Goal: Task Accomplishment & Management: Use online tool/utility

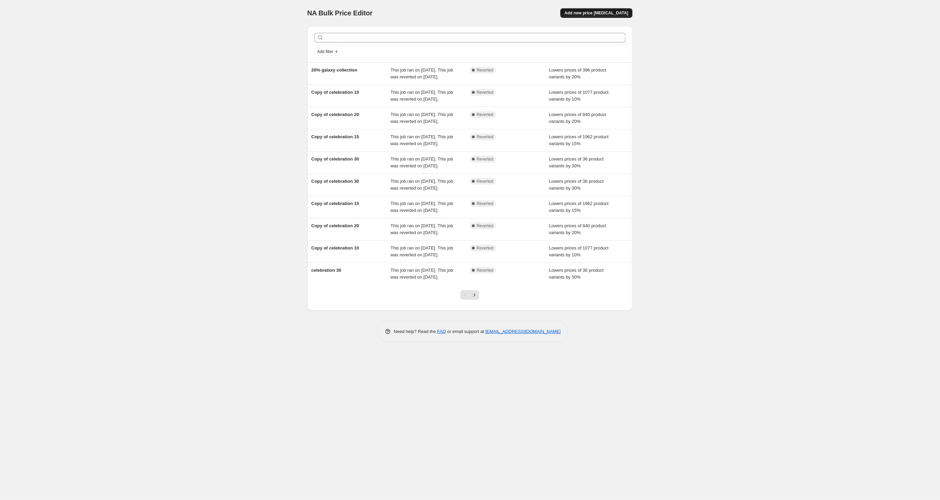
click at [595, 13] on span "Add new price [MEDICAL_DATA]" at bounding box center [596, 12] width 64 height 5
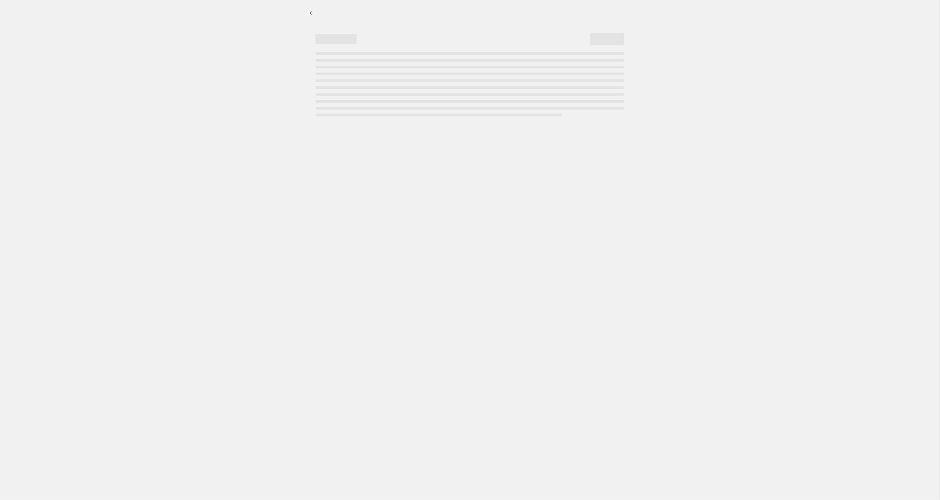
select select "percentage"
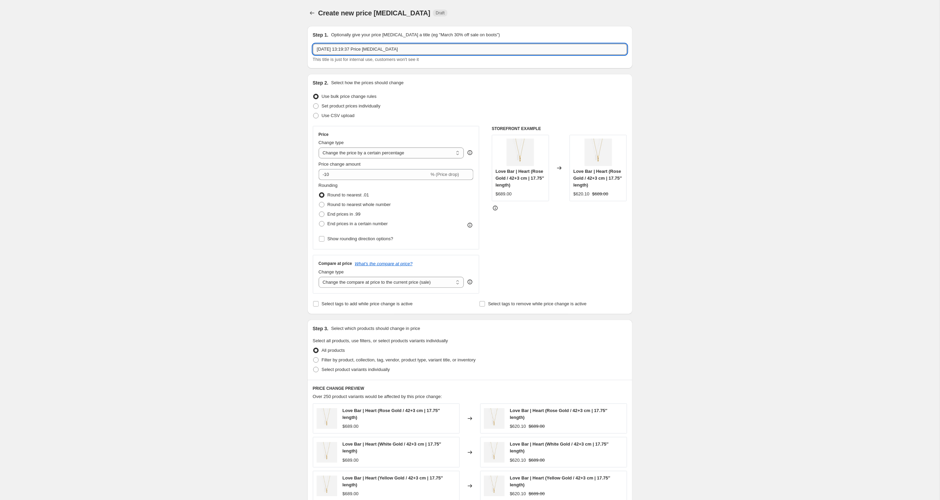
click at [358, 47] on input "[DATE] 13:19:37 Price [MEDICAL_DATA]" at bounding box center [470, 49] width 314 height 11
paste input "Rosh Hashana 15%"
type input "[DATE] at 13:[PERSON_NAME] 15%:37 Price [MEDICAL_DATA]"
drag, startPoint x: 441, startPoint y: 49, endPoint x: 315, endPoint y: 51, distance: 125.9
click at [315, 51] on input "[DATE] at 13:[PERSON_NAME] 15%:37 Price [MEDICAL_DATA]" at bounding box center [470, 49] width 314 height 11
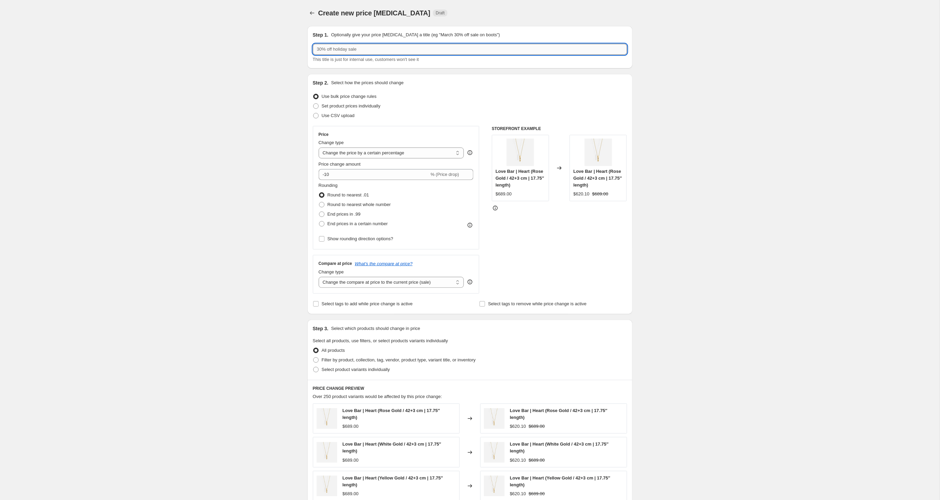
paste input "Rosh Hashana 15%"
drag, startPoint x: 354, startPoint y: 49, endPoint x: 353, endPoint y: 55, distance: 5.9
click at [351, 51] on input "Rosh Hashana 15%" at bounding box center [470, 49] width 314 height 11
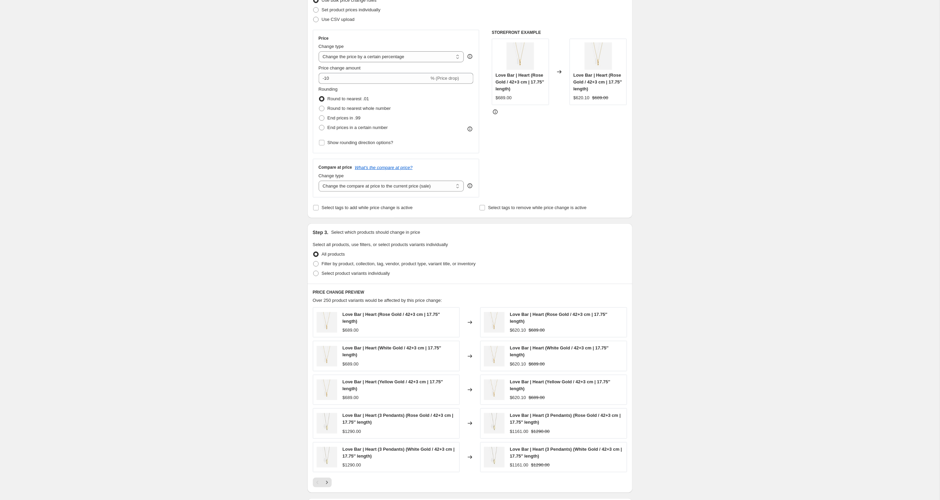
scroll to position [97, 0]
type input "Rosh Hashana 10%"
click at [319, 262] on label "Filter by product, collection, tag, vendor, product type, variant title, or inv…" at bounding box center [394, 263] width 163 height 10
click at [313, 260] on input "Filter by product, collection, tag, vendor, product type, variant title, or inv…" at bounding box center [313, 260] width 0 height 0
radio input "true"
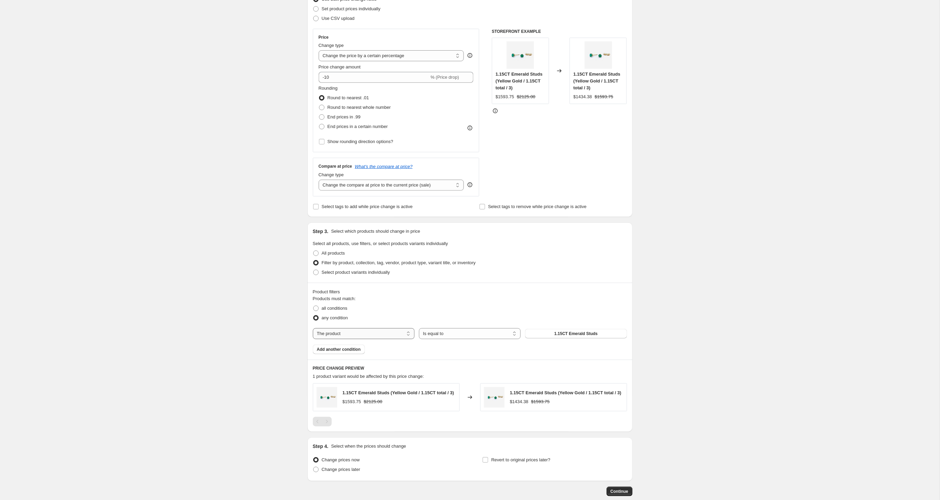
select select "tag"
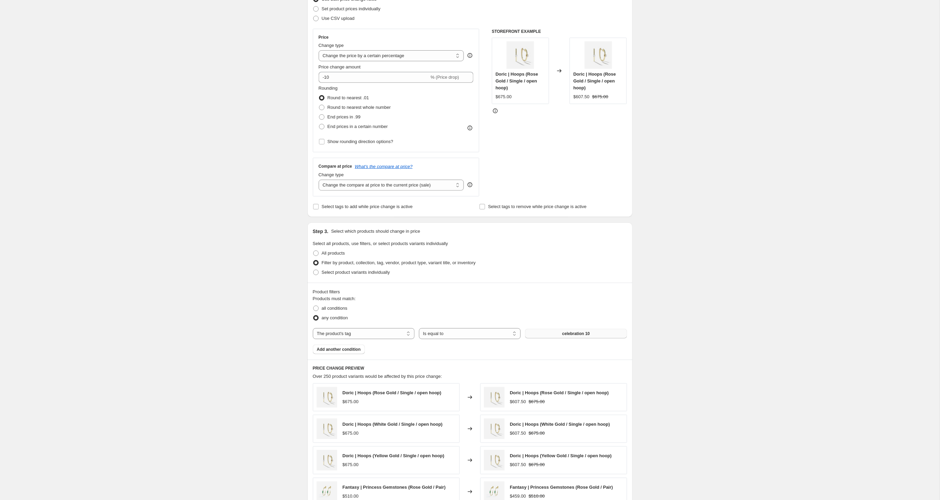
click at [584, 335] on span "celebration 10" at bounding box center [576, 333] width 28 height 5
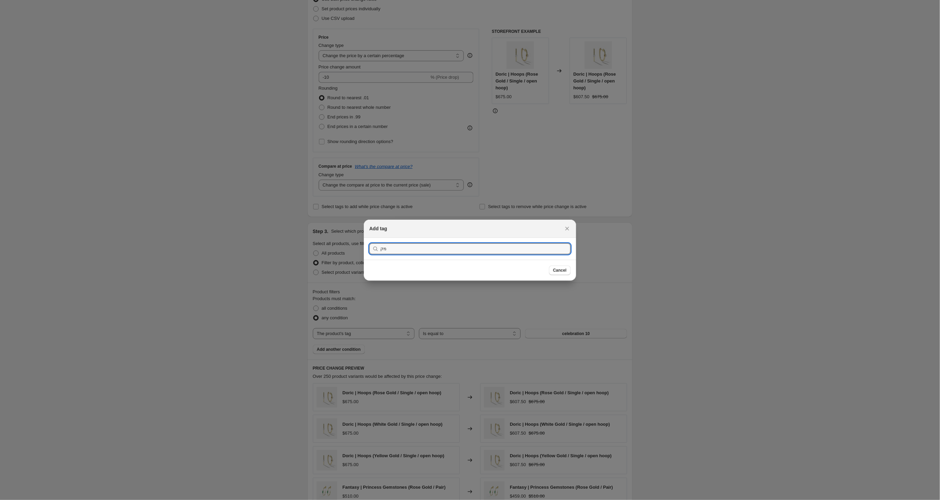
type input "מ"
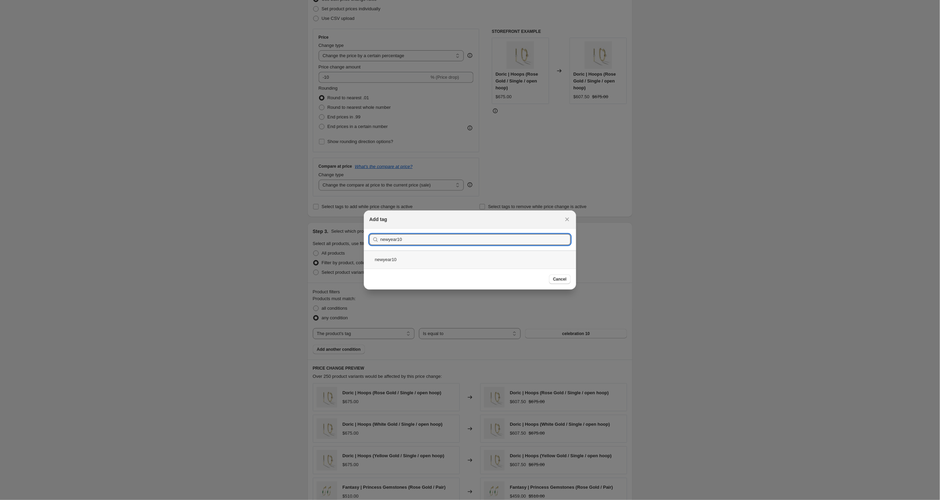
type input "newyear10"
click at [383, 261] on div "newyear10" at bounding box center [470, 259] width 212 height 18
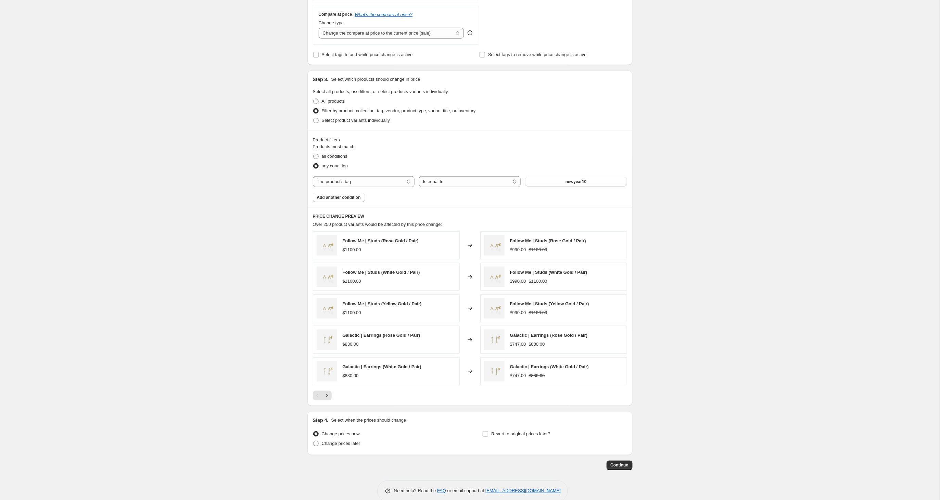
scroll to position [259, 0]
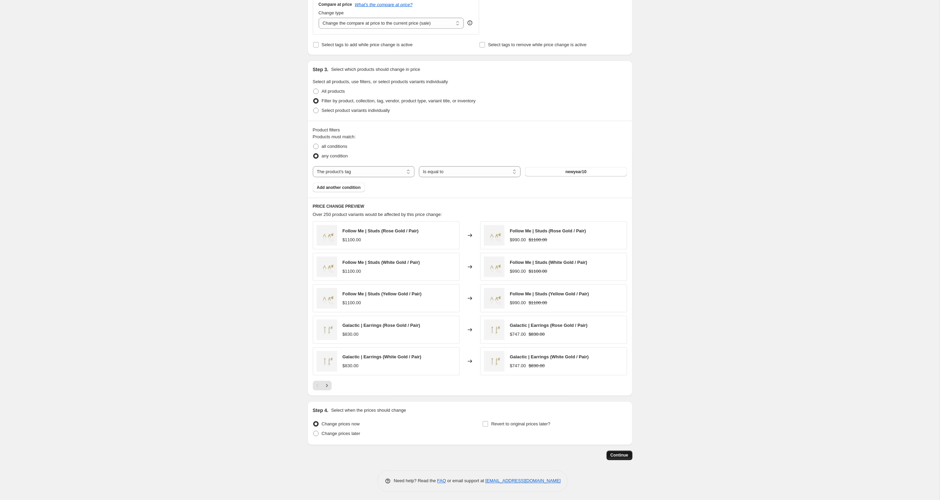
click at [618, 456] on span "Continue" at bounding box center [619, 455] width 18 height 5
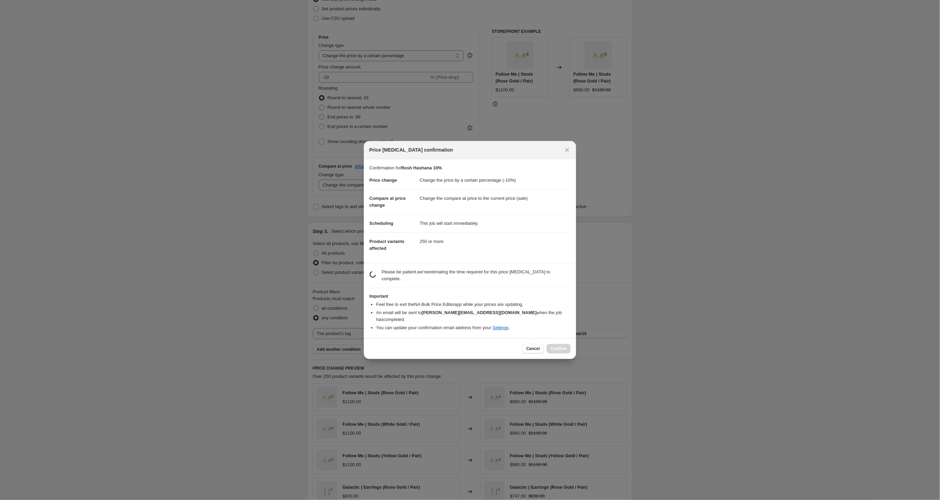
scroll to position [259, 0]
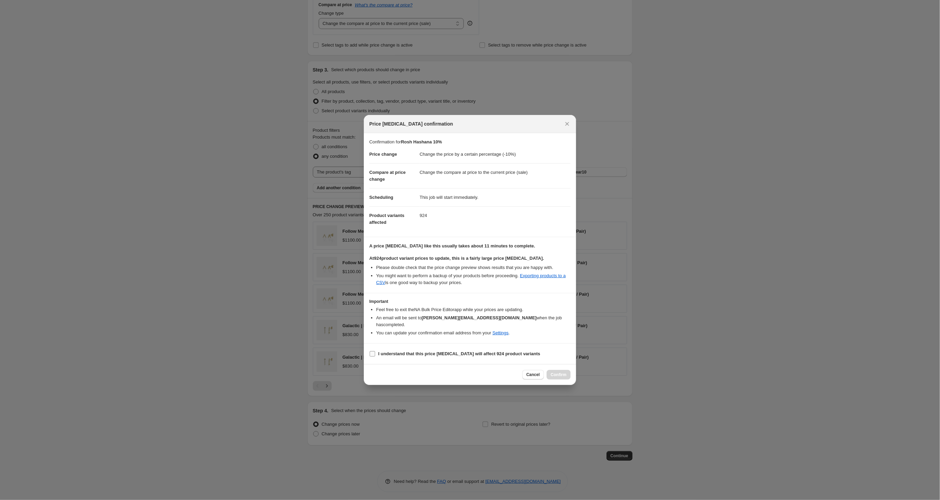
drag, startPoint x: 373, startPoint y: 354, endPoint x: 380, endPoint y: 354, distance: 7.6
click at [373, 354] on input "I understand that this price [MEDICAL_DATA] will affect 924 product variants" at bounding box center [372, 353] width 5 height 5
checkbox input "true"
click at [559, 373] on span "Confirm" at bounding box center [559, 374] width 16 height 5
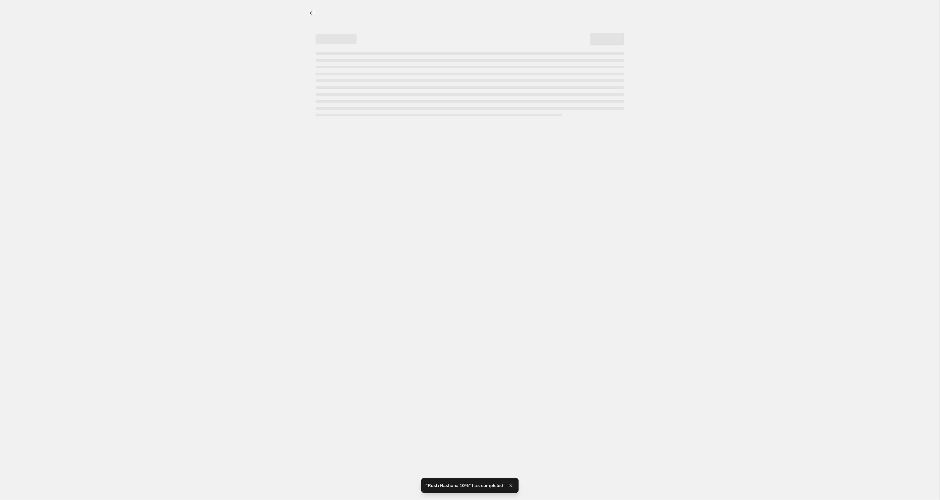
select select "percentage"
select select "tag"
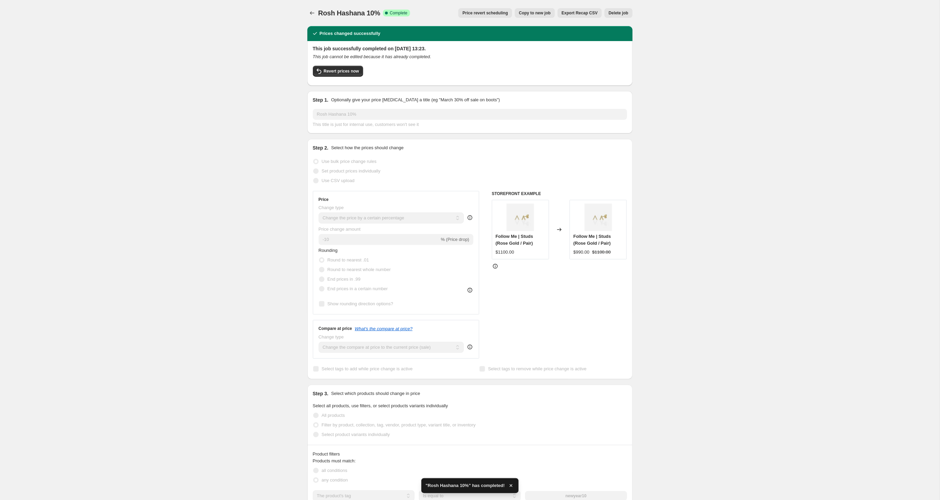
click at [534, 11] on span "Copy to new job" at bounding box center [535, 12] width 32 height 5
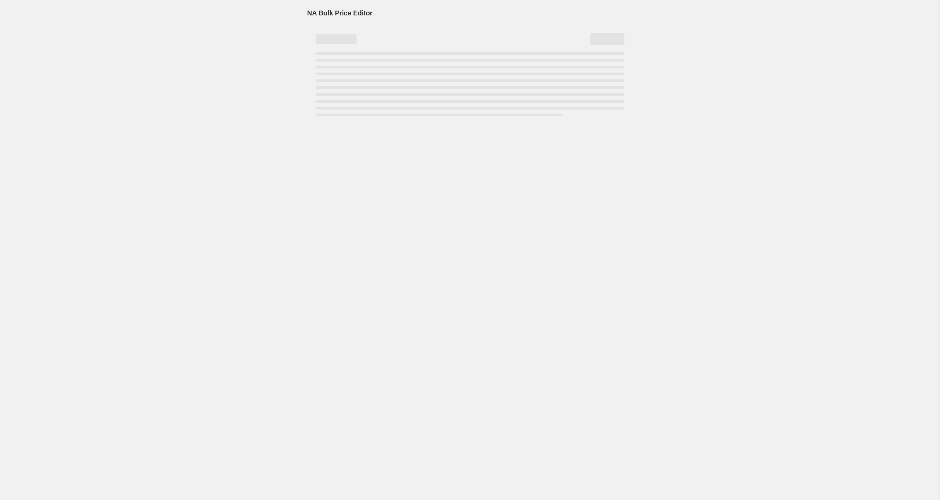
select select "percentage"
select select "tag"
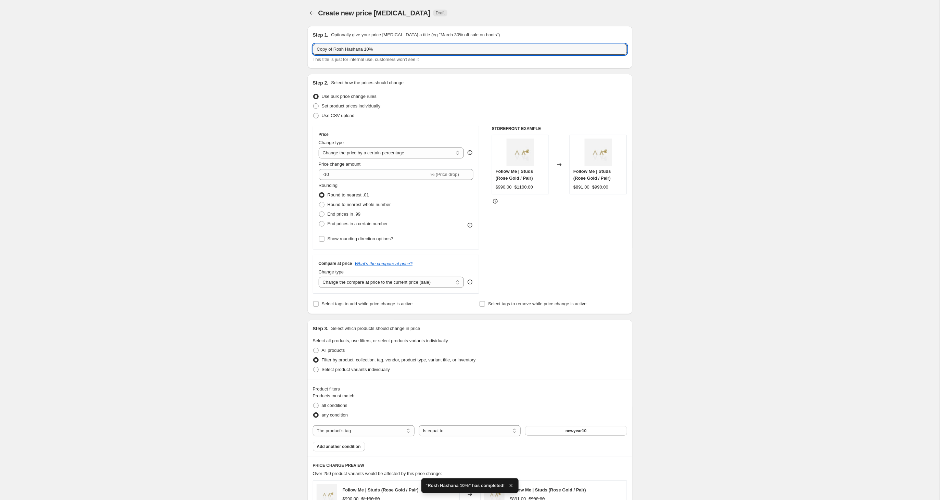
drag, startPoint x: 321, startPoint y: 51, endPoint x: 305, endPoint y: 51, distance: 15.4
click at [306, 51] on div "Step 1. Optionally give your price [MEDICAL_DATA] a title (eg "March 30% off sa…" at bounding box center [467, 370] width 331 height 699
drag, startPoint x: 353, startPoint y: 50, endPoint x: 350, endPoint y: 52, distance: 4.5
click at [351, 51] on input "Rosh Hashana 10%" at bounding box center [470, 49] width 314 height 11
type input "Rosh Hashana 15%"
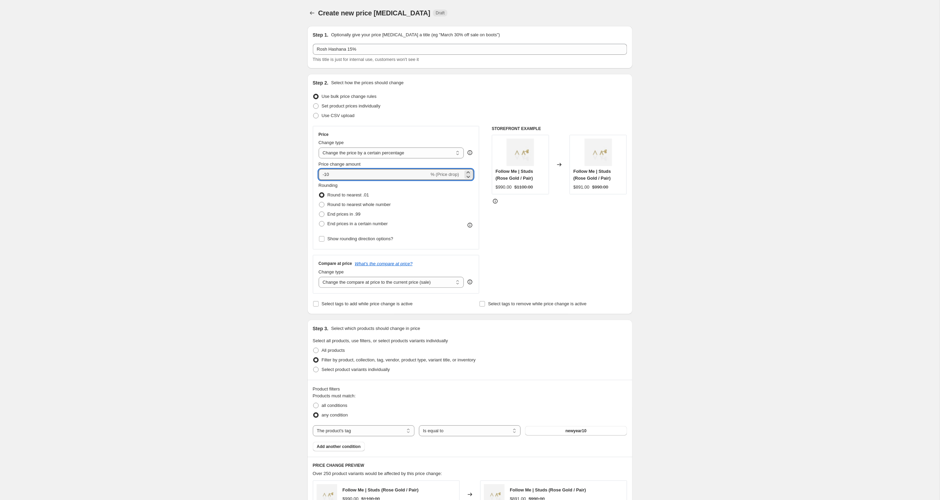
drag, startPoint x: 329, startPoint y: 176, endPoint x: 328, endPoint y: 180, distance: 4.7
click at [327, 177] on input "-10" at bounding box center [374, 174] width 111 height 11
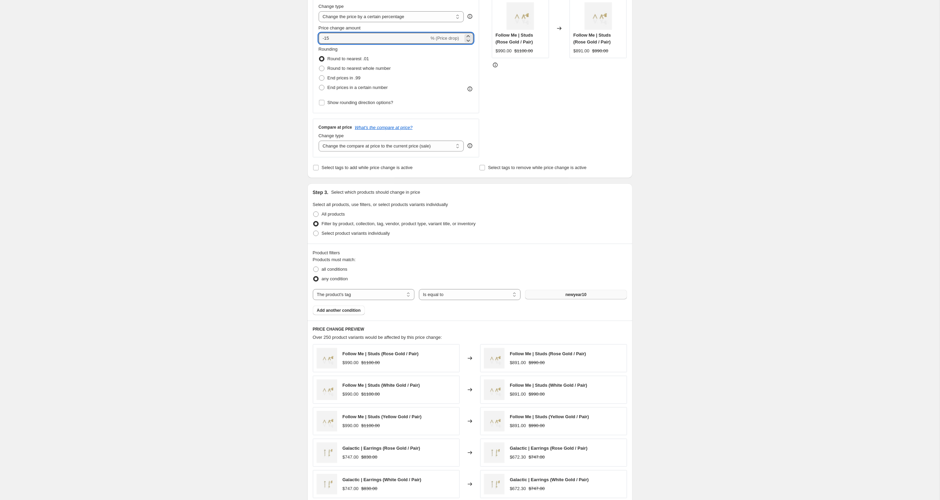
scroll to position [137, 0]
type input "-15"
click at [589, 293] on button "newyear10" at bounding box center [576, 294] width 102 height 10
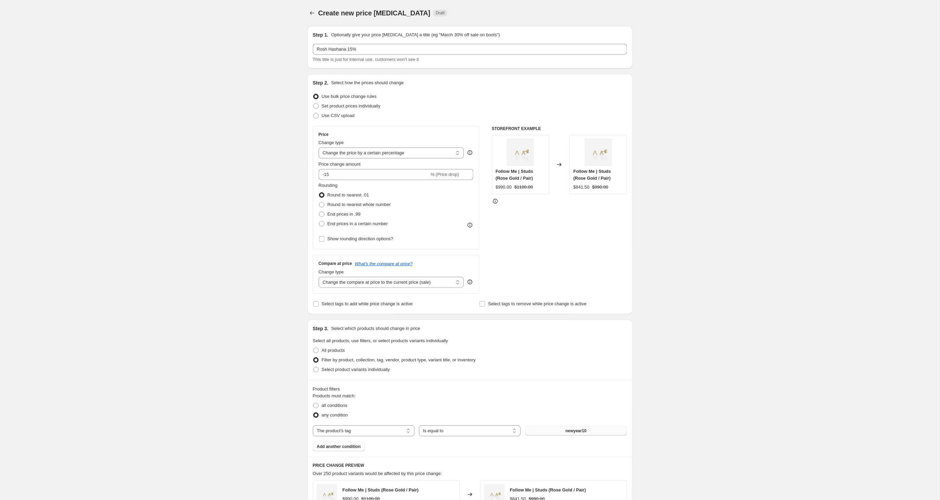
scroll to position [137, 0]
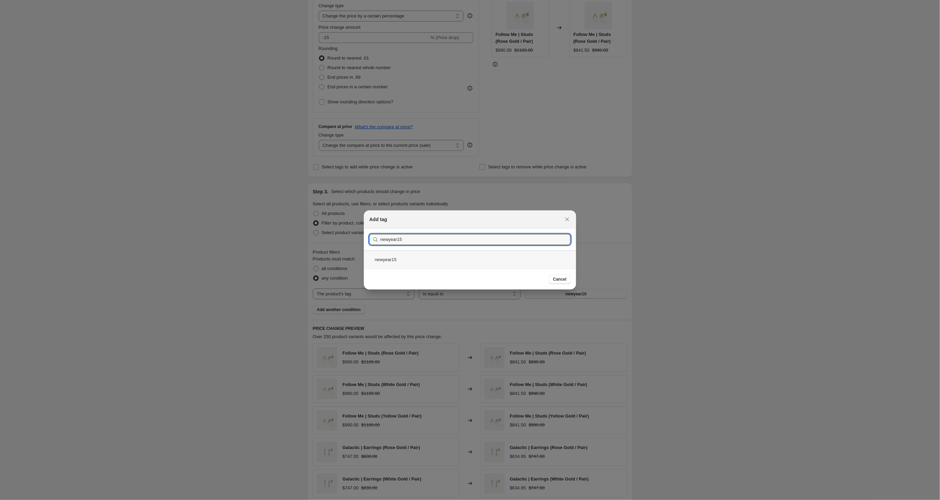
type input "newyear15"
drag, startPoint x: 394, startPoint y: 260, endPoint x: 424, endPoint y: 265, distance: 29.8
click at [394, 260] on div "newyear15" at bounding box center [470, 259] width 212 height 18
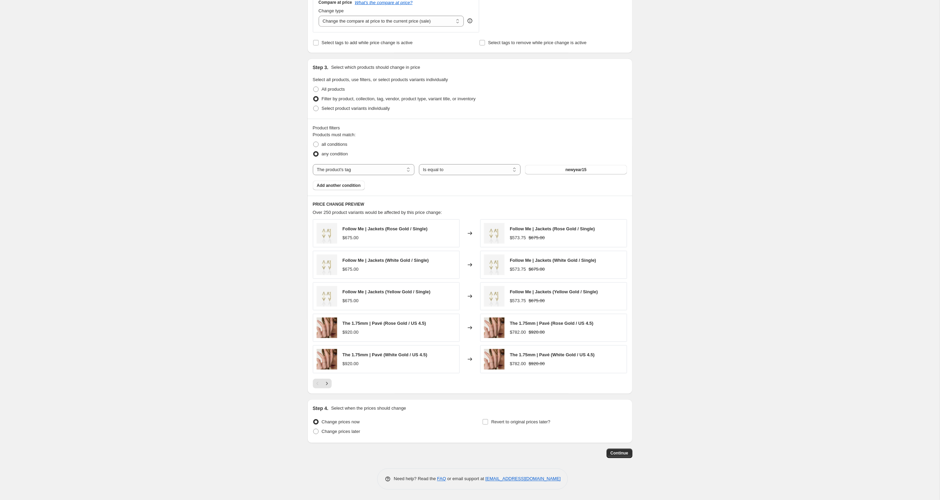
scroll to position [263, 0]
click at [618, 455] on span "Continue" at bounding box center [619, 453] width 18 height 5
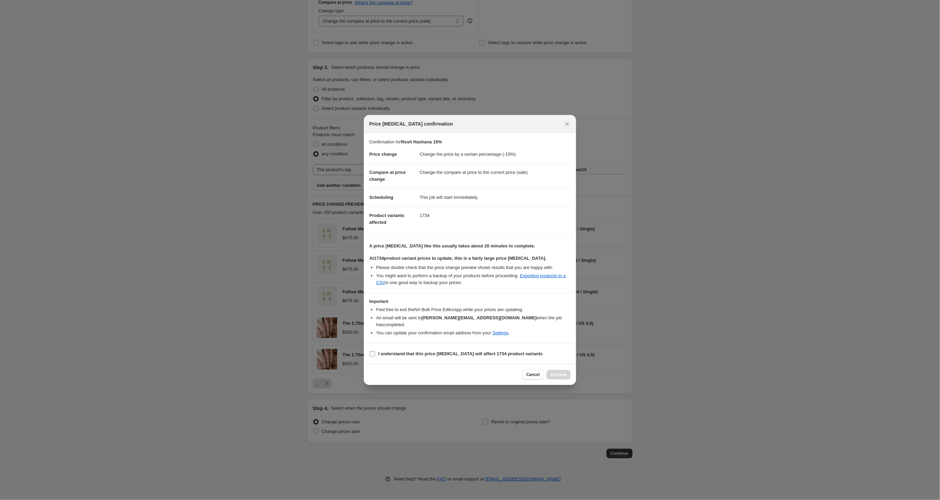
click at [374, 354] on input "I understand that this price [MEDICAL_DATA] will affect 1734 product variants" at bounding box center [372, 353] width 5 height 5
checkbox input "true"
click at [567, 374] on button "Confirm" at bounding box center [558, 375] width 24 height 10
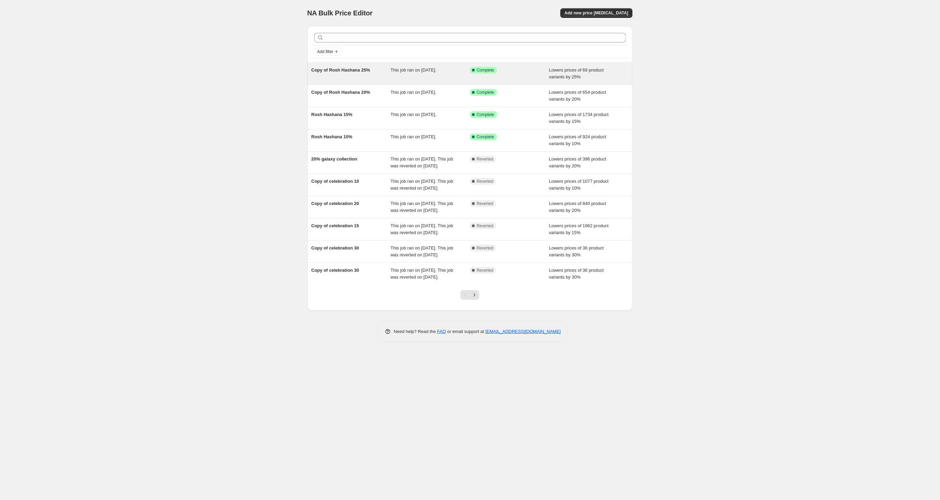
click at [340, 67] on span "Copy of Rosh Hashana 25%" at bounding box center [340, 69] width 59 height 5
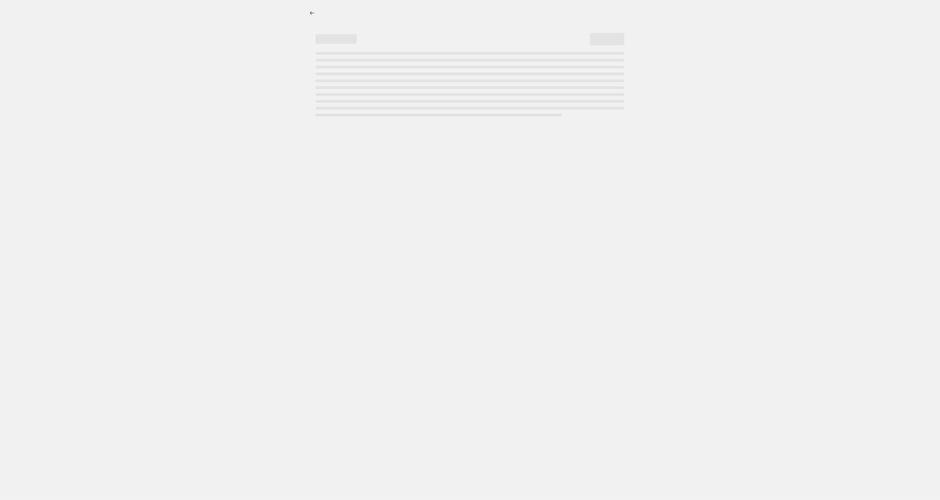
select select "percentage"
select select "tag"
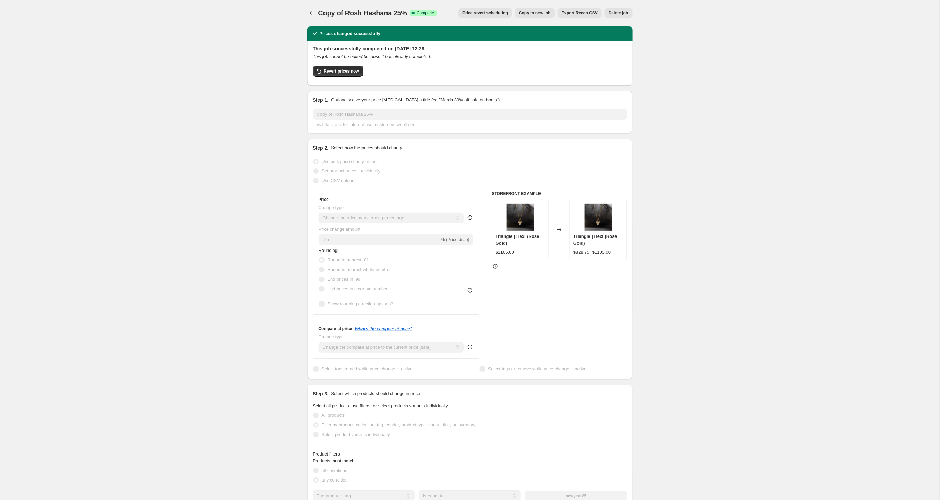
click at [528, 11] on span "Copy to new job" at bounding box center [535, 12] width 32 height 5
select select "percentage"
select select "tag"
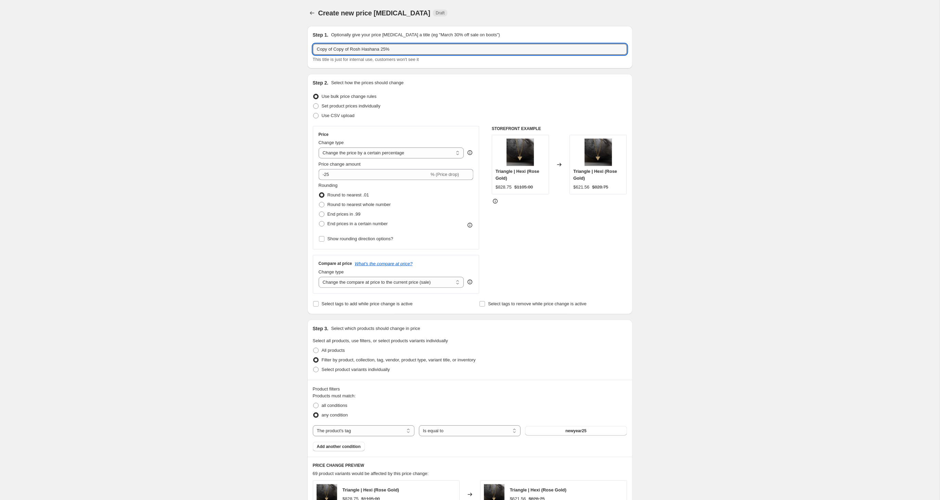
drag, startPoint x: 390, startPoint y: 49, endPoint x: 391, endPoint y: 60, distance: 11.0
click at [385, 51] on input "Copy of Copy of Rosh Hashana 25%" at bounding box center [470, 49] width 314 height 11
drag, startPoint x: 337, startPoint y: 50, endPoint x: 346, endPoint y: 49, distance: 8.2
click at [298, 50] on div "Create new price [MEDICAL_DATA]. This page is ready Create new price [MEDICAL_D…" at bounding box center [469, 380] width 939 height 761
drag, startPoint x: 353, startPoint y: 49, endPoint x: 303, endPoint y: 50, distance: 50.3
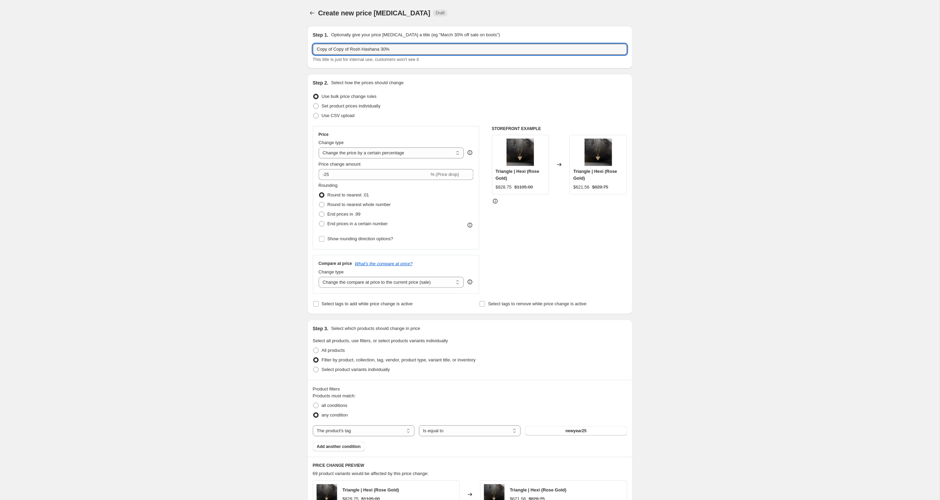
click at [303, 50] on div "Step 1. Optionally give your price [MEDICAL_DATA] a title (eg "March 30% off sa…" at bounding box center [467, 370] width 331 height 699
type input "Rosh Hashana 30%"
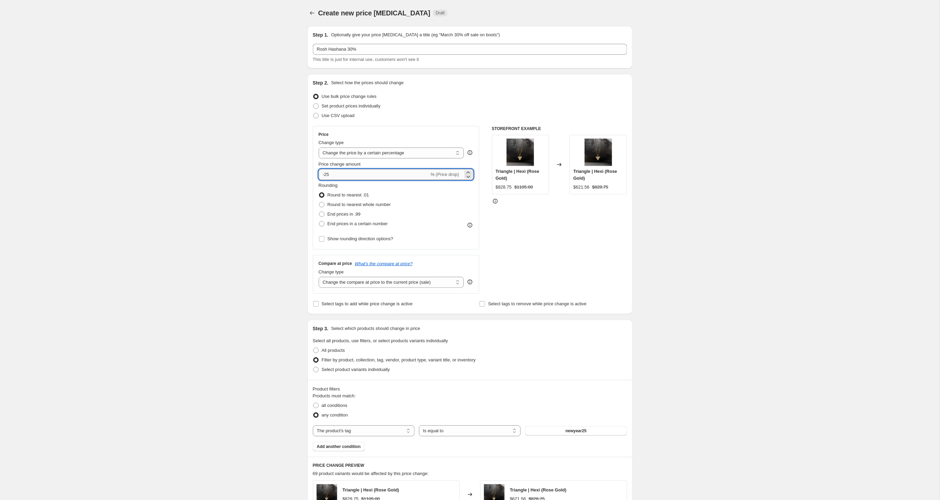
drag, startPoint x: 330, startPoint y: 174, endPoint x: 329, endPoint y: 179, distance: 5.2
click at [326, 175] on input "-25" at bounding box center [374, 174] width 111 height 11
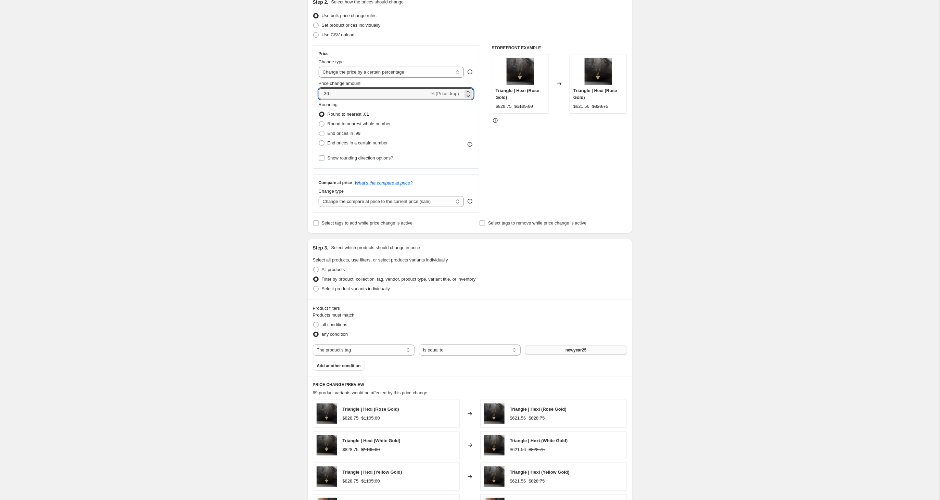
scroll to position [147, 0]
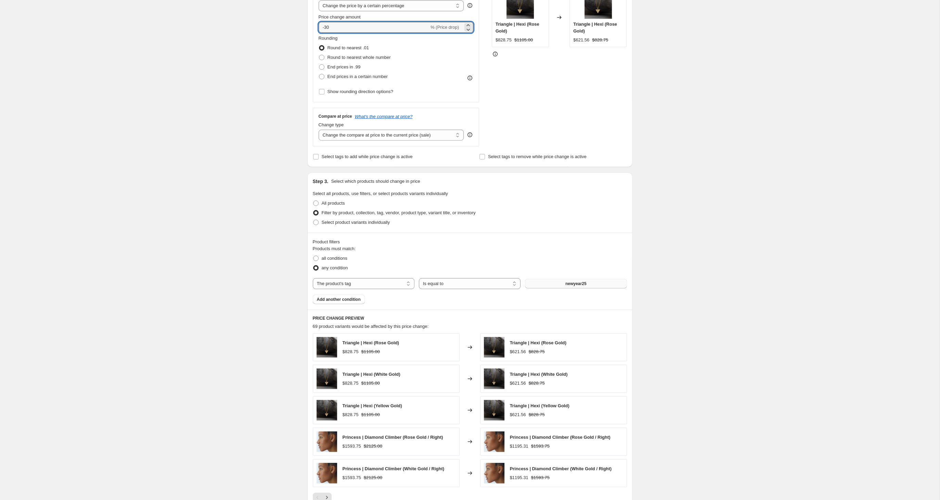
type input "-30"
click at [565, 283] on span "newyear25" at bounding box center [575, 283] width 21 height 5
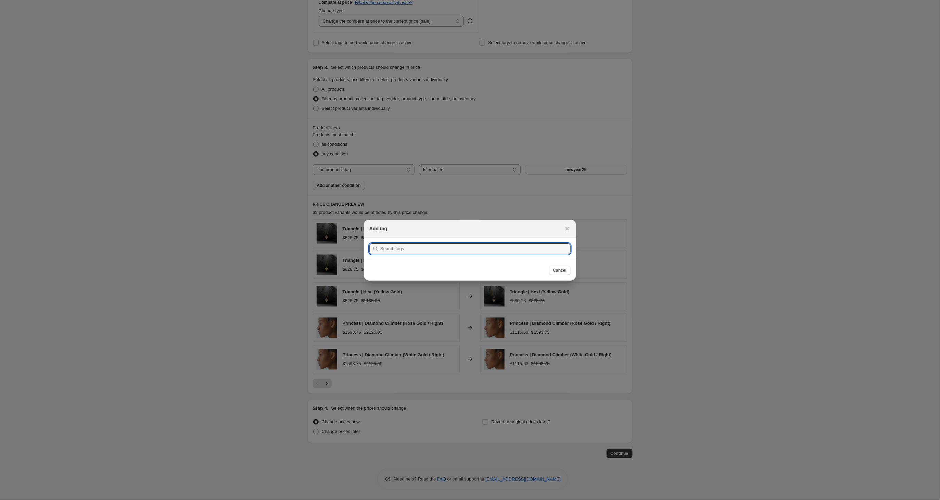
scroll to position [147, 0]
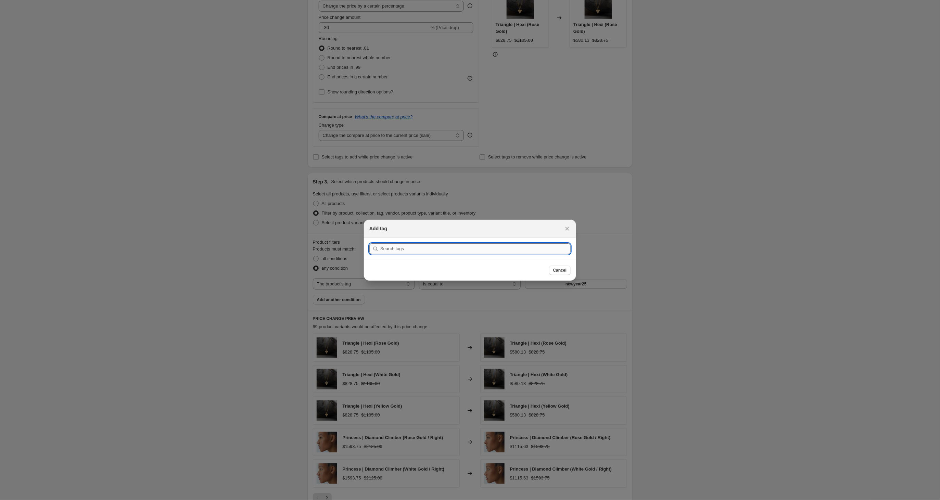
click at [438, 250] on input ":r9v:" at bounding box center [475, 248] width 190 height 11
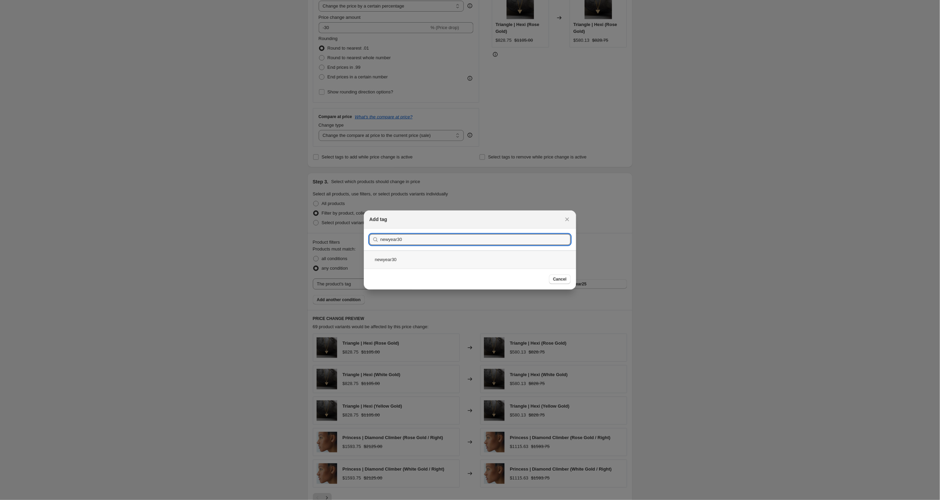
type input "newyear30"
click at [397, 260] on div "newyear30" at bounding box center [470, 259] width 212 height 18
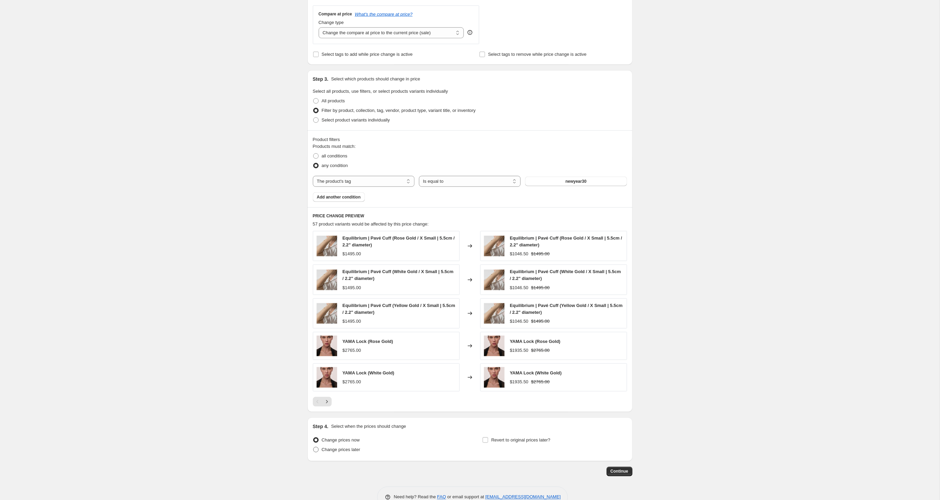
scroll to position [250, 0]
click at [621, 473] on span "Continue" at bounding box center [619, 470] width 18 height 5
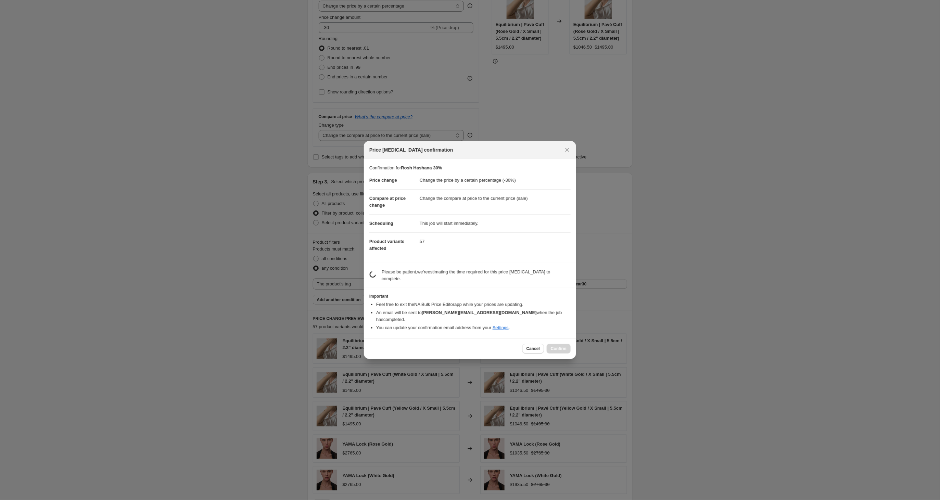
scroll to position [249, 0]
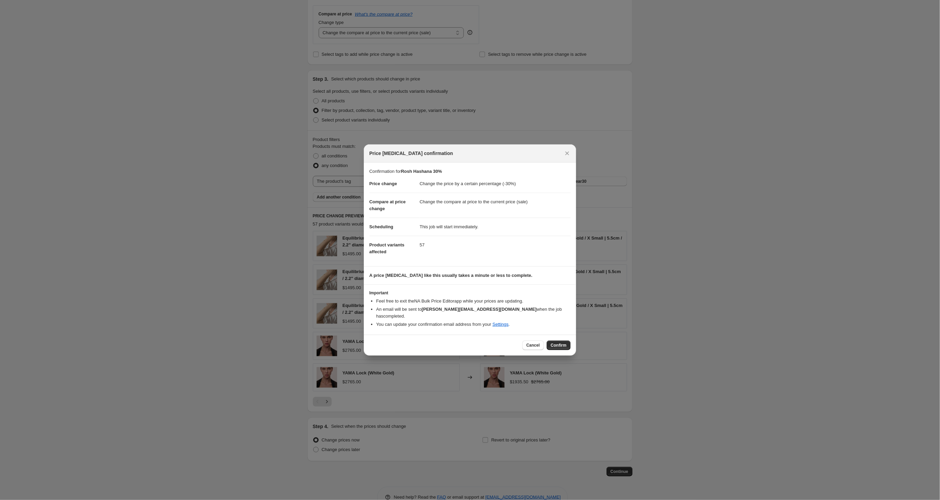
click at [558, 343] on span "Confirm" at bounding box center [559, 345] width 16 height 5
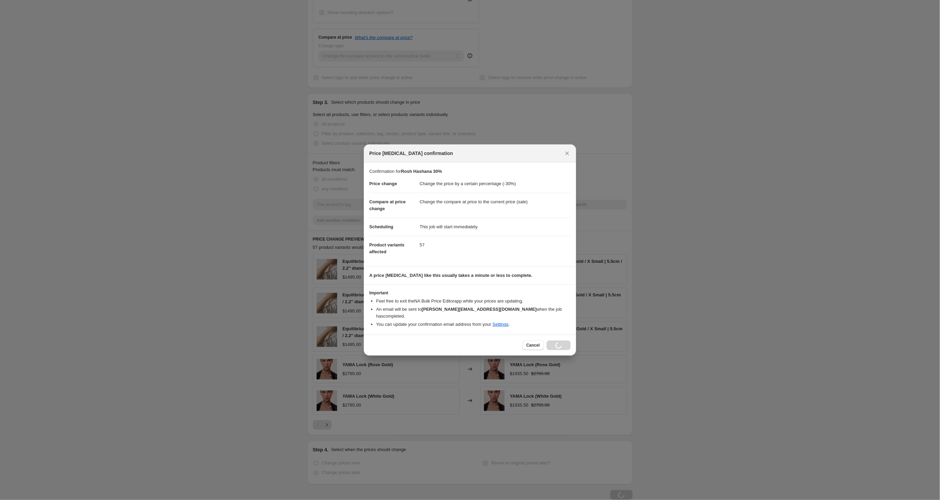
scroll to position [249, 0]
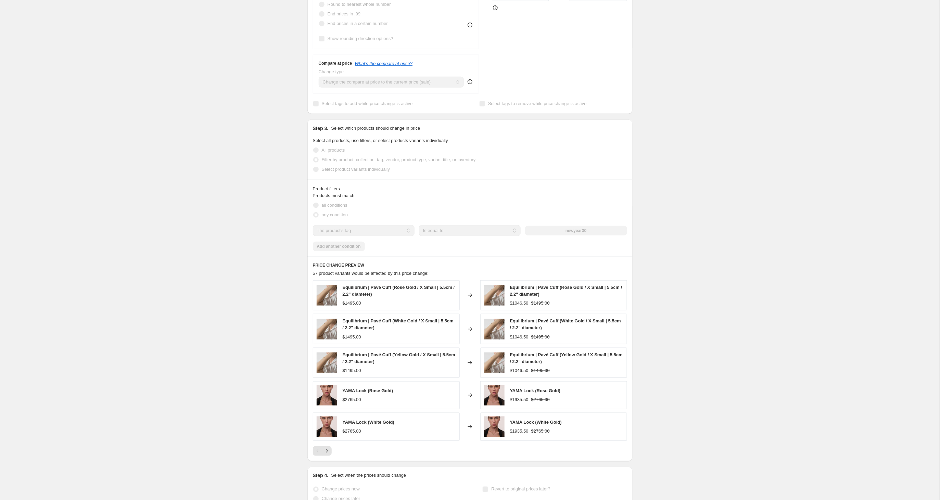
select select "percentage"
select select "tag"
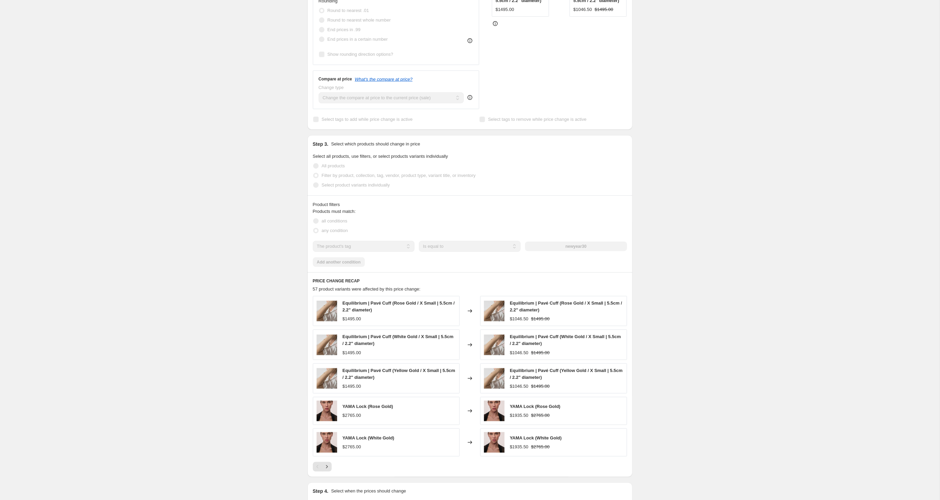
scroll to position [0, 0]
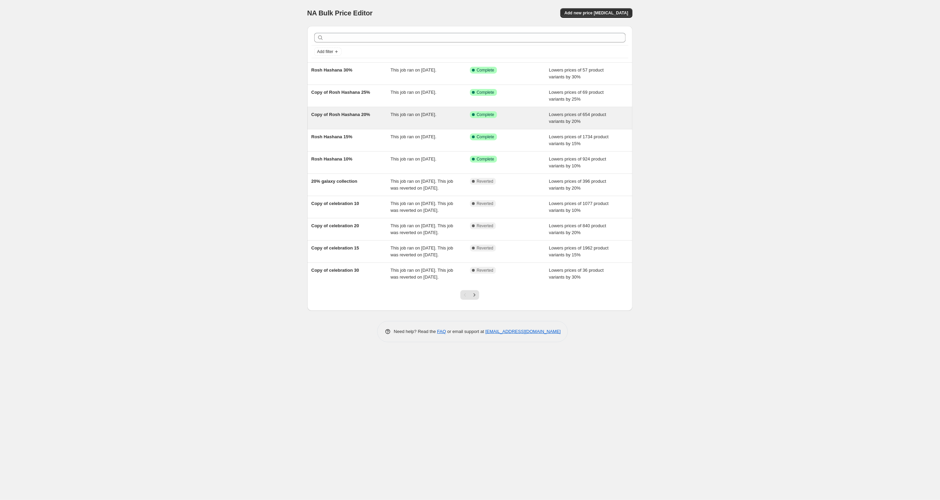
click at [360, 116] on span "Copy of Rosh Hashana 20%" at bounding box center [340, 114] width 59 height 5
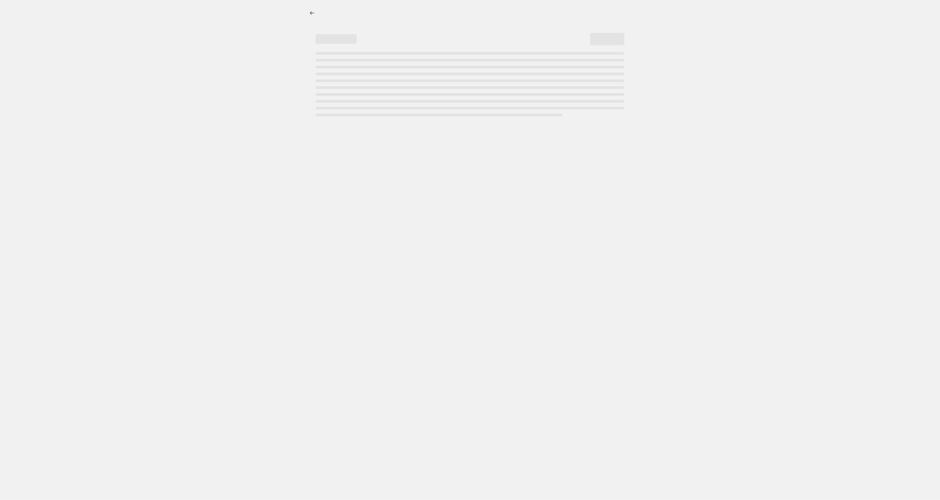
select select "percentage"
select select "tag"
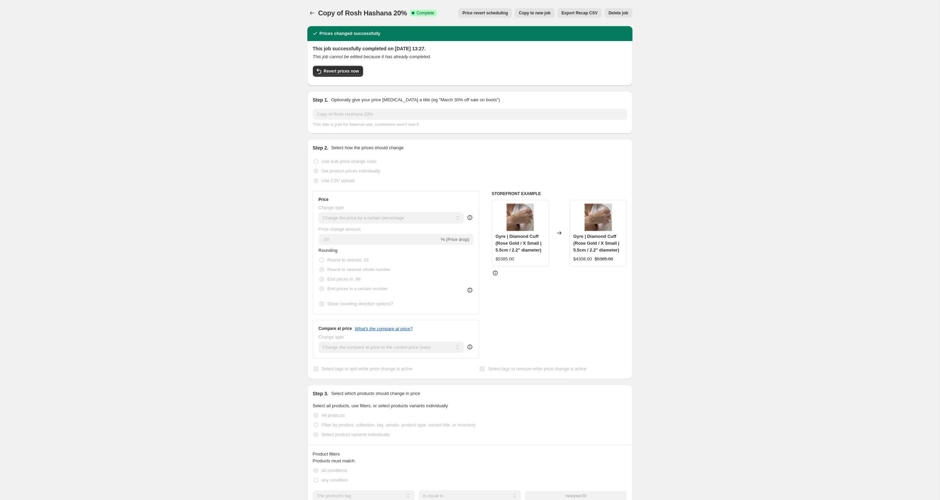
click at [310, 114] on div "Step 1. Optionally give your price [MEDICAL_DATA] a title (eg "March 30% off sa…" at bounding box center [469, 112] width 325 height 42
click at [249, 121] on div "Copy of Rosh Hashana 20%. This page is ready Copy of Rosh Hashana 20% Success C…" at bounding box center [469, 411] width 939 height 822
